Goal: Task Accomplishment & Management: Manage account settings

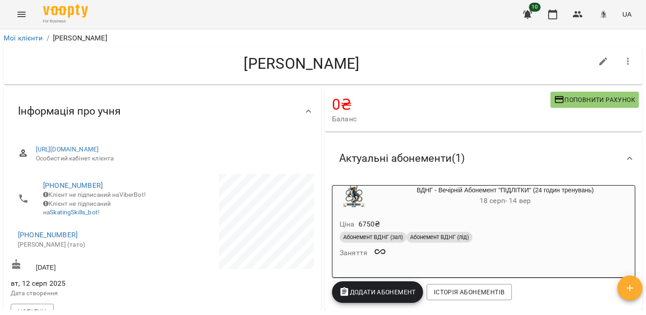
scroll to position [25, 0]
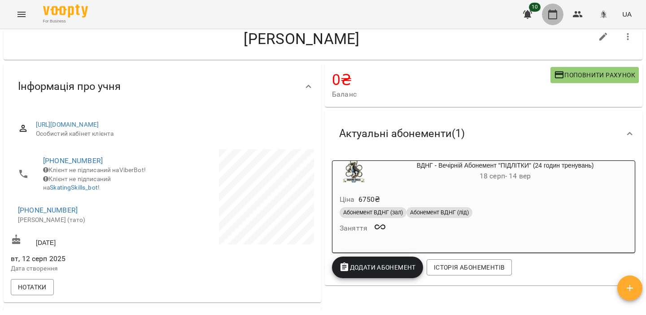
click at [552, 14] on icon "button" at bounding box center [553, 14] width 11 height 11
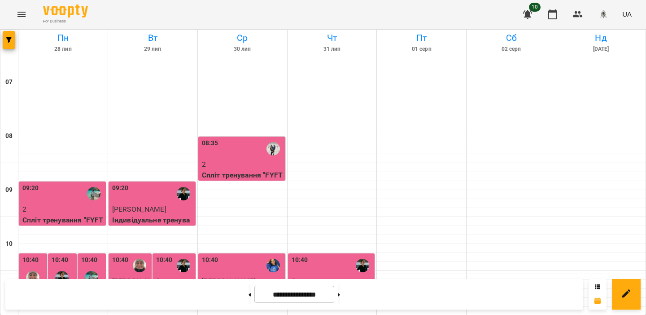
click at [268, 165] on p "2" at bounding box center [243, 164] width 82 height 11
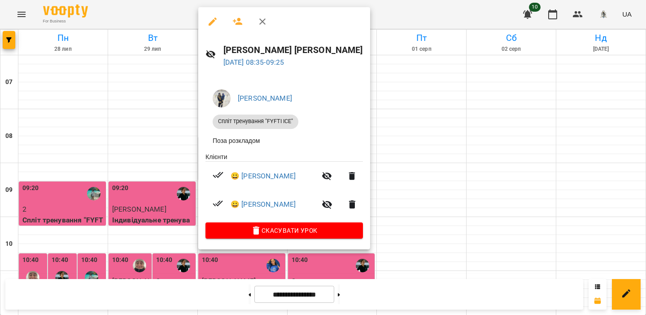
click at [125, 110] on div at bounding box center [323, 157] width 646 height 315
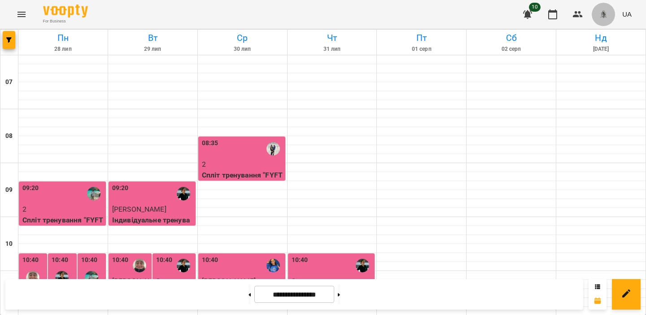
click at [606, 11] on img "button" at bounding box center [603, 14] width 13 height 13
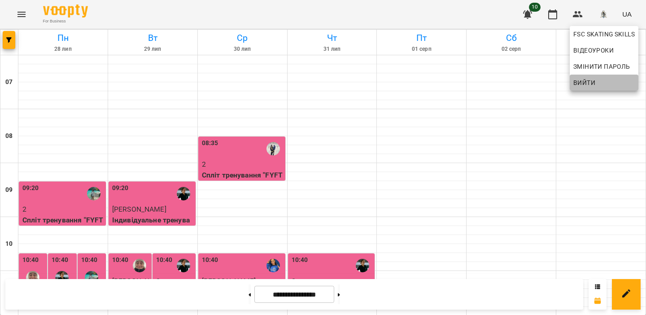
click at [586, 78] on span "Вийти" at bounding box center [585, 82] width 22 height 11
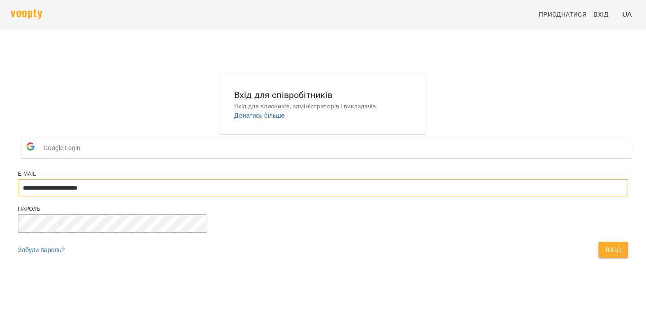
click at [320, 196] on input "**********" at bounding box center [323, 187] width 610 height 17
type input "**********"
click at [599, 258] on button "Вхід" at bounding box center [614, 249] width 30 height 16
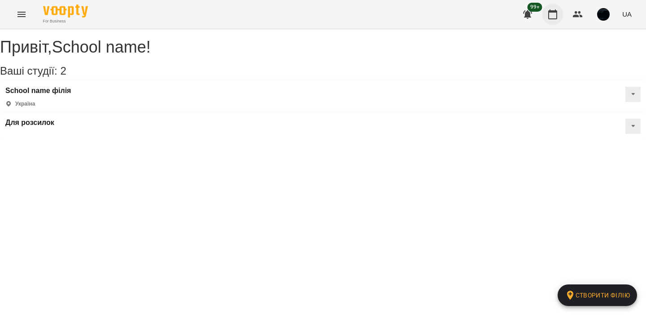
click at [553, 15] on icon "button" at bounding box center [553, 14] width 11 height 11
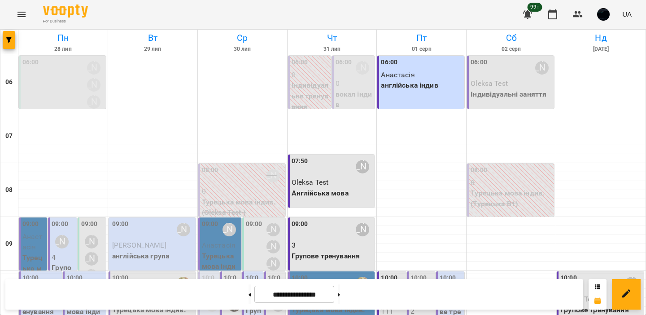
click at [410, 88] on p "англійська індив" at bounding box center [422, 85] width 82 height 11
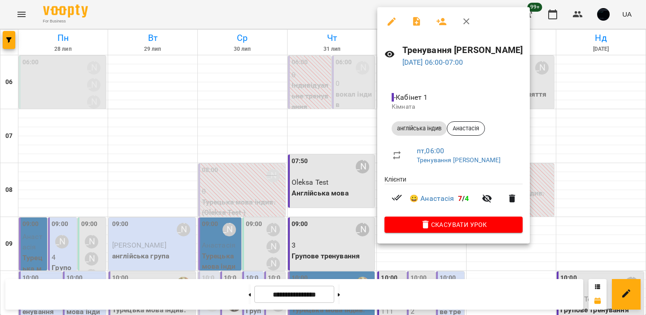
click at [326, 158] on div at bounding box center [323, 157] width 646 height 315
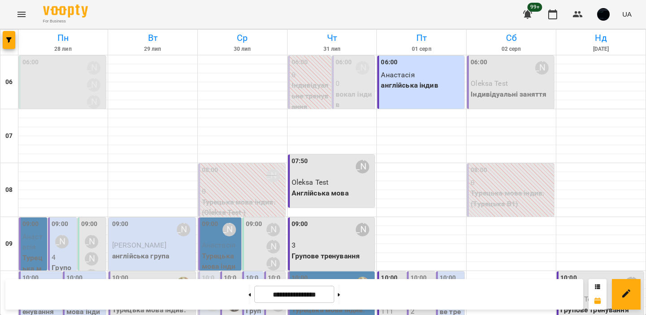
click at [415, 73] on p "Анастасія" at bounding box center [422, 75] width 82 height 11
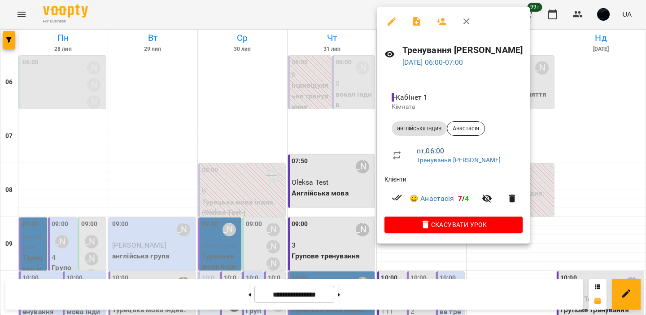
click at [430, 153] on link "пт , 06:00" at bounding box center [430, 150] width 27 height 9
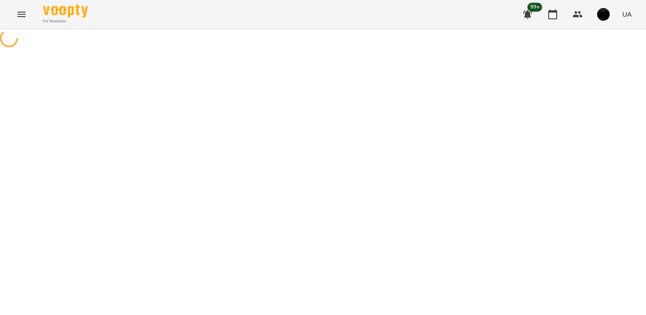
select select "*"
select select "**********"
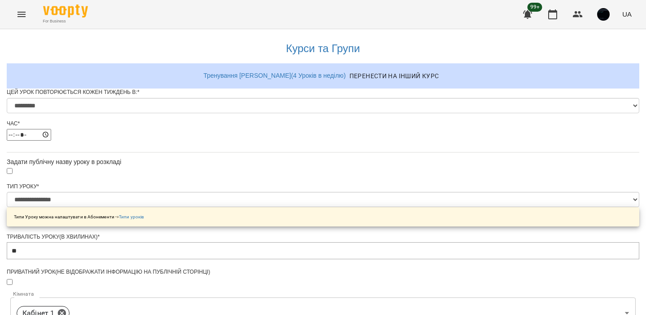
scroll to position [373, 0]
